Goal: Task Accomplishment & Management: Use online tool/utility

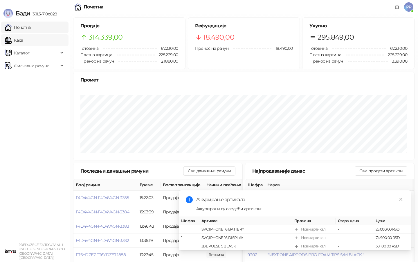
click at [23, 39] on link "Каса" at bounding box center [14, 40] width 18 height 12
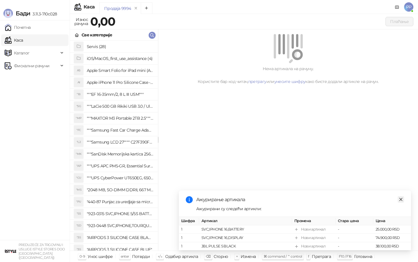
click at [402, 198] on icon "close" at bounding box center [401, 199] width 4 height 4
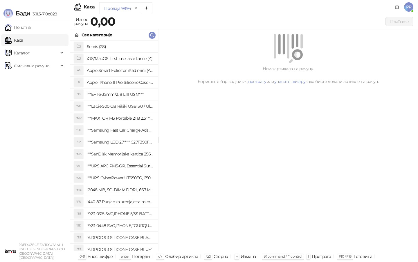
click at [408, 6] on span "PP" at bounding box center [408, 6] width 9 height 9
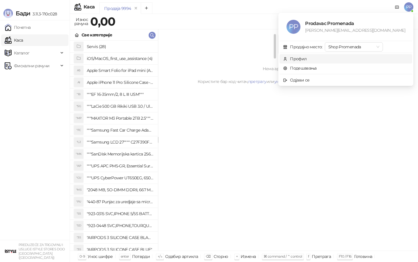
click at [307, 59] on div "Профил" at bounding box center [298, 58] width 17 height 6
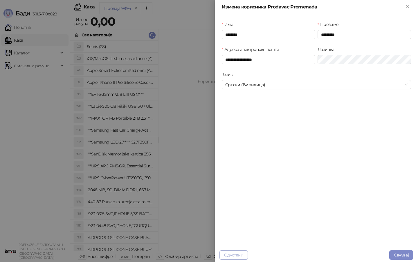
click at [237, 232] on button "Одустани" at bounding box center [234, 254] width 28 height 9
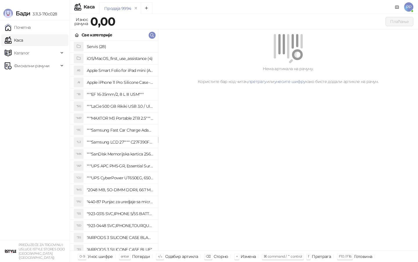
click at [408, 8] on span "PP" at bounding box center [408, 6] width 9 height 9
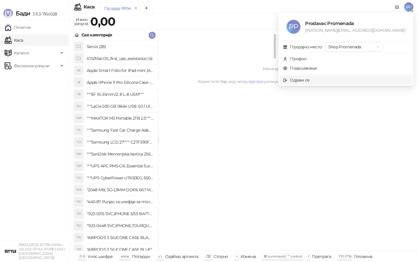
click at [310, 81] on div "Одјави се" at bounding box center [299, 80] width 19 height 6
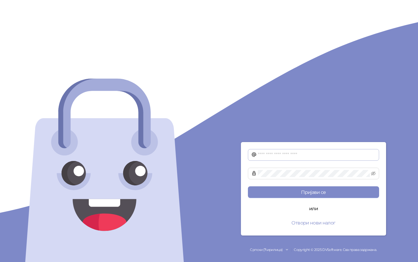
click at [298, 149] on span at bounding box center [313, 155] width 131 height 12
click at [248, 186] on button "Пријави се" at bounding box center [313, 192] width 131 height 12
click at [293, 155] on input "********" at bounding box center [317, 154] width 118 height 7
type input "**********"
drag, startPoint x: 307, startPoint y: 182, endPoint x: 307, endPoint y: 185, distance: 3.2
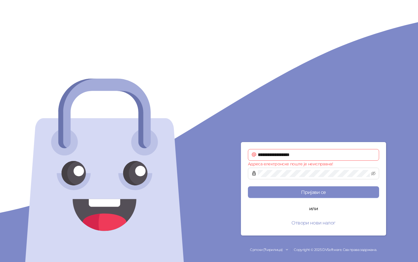
click at [307, 182] on form "**********" at bounding box center [313, 188] width 145 height 93
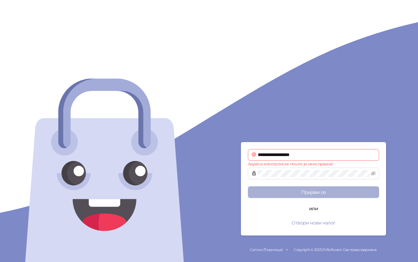
click at [307, 193] on button "Пријави се" at bounding box center [313, 192] width 131 height 12
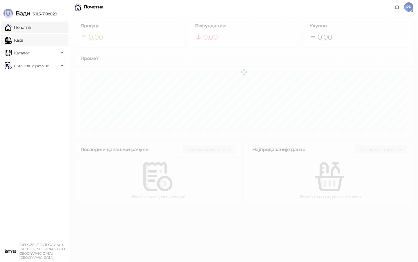
click at [23, 40] on link "Каса" at bounding box center [14, 40] width 18 height 12
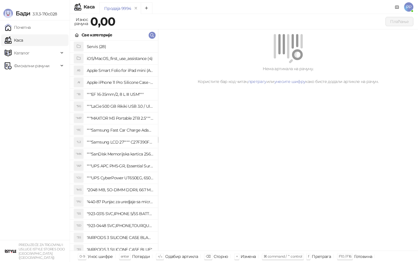
click at [408, 6] on span "PP" at bounding box center [408, 6] width 9 height 9
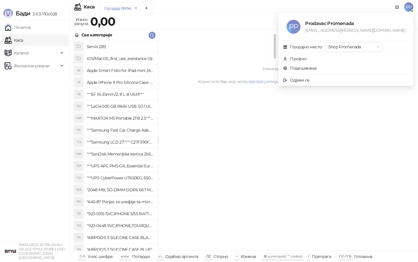
click at [282, 121] on div "Нема артикала на рачуну. Користите бар код читач, претрагу или унесите шифру ка…" at bounding box center [288, 139] width 260 height 221
